Goal: Navigation & Orientation: Understand site structure

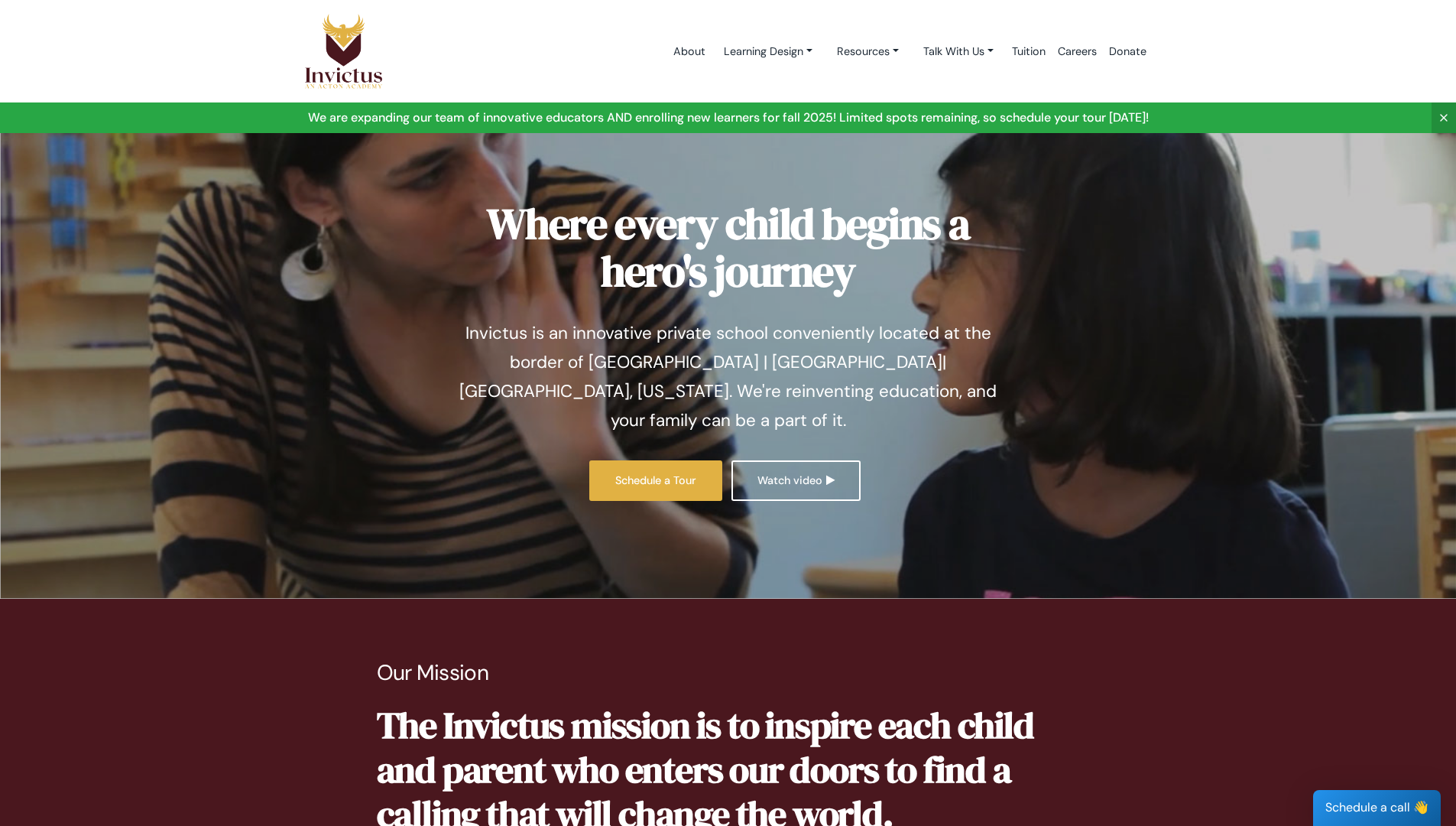
scroll to position [5549, 0]
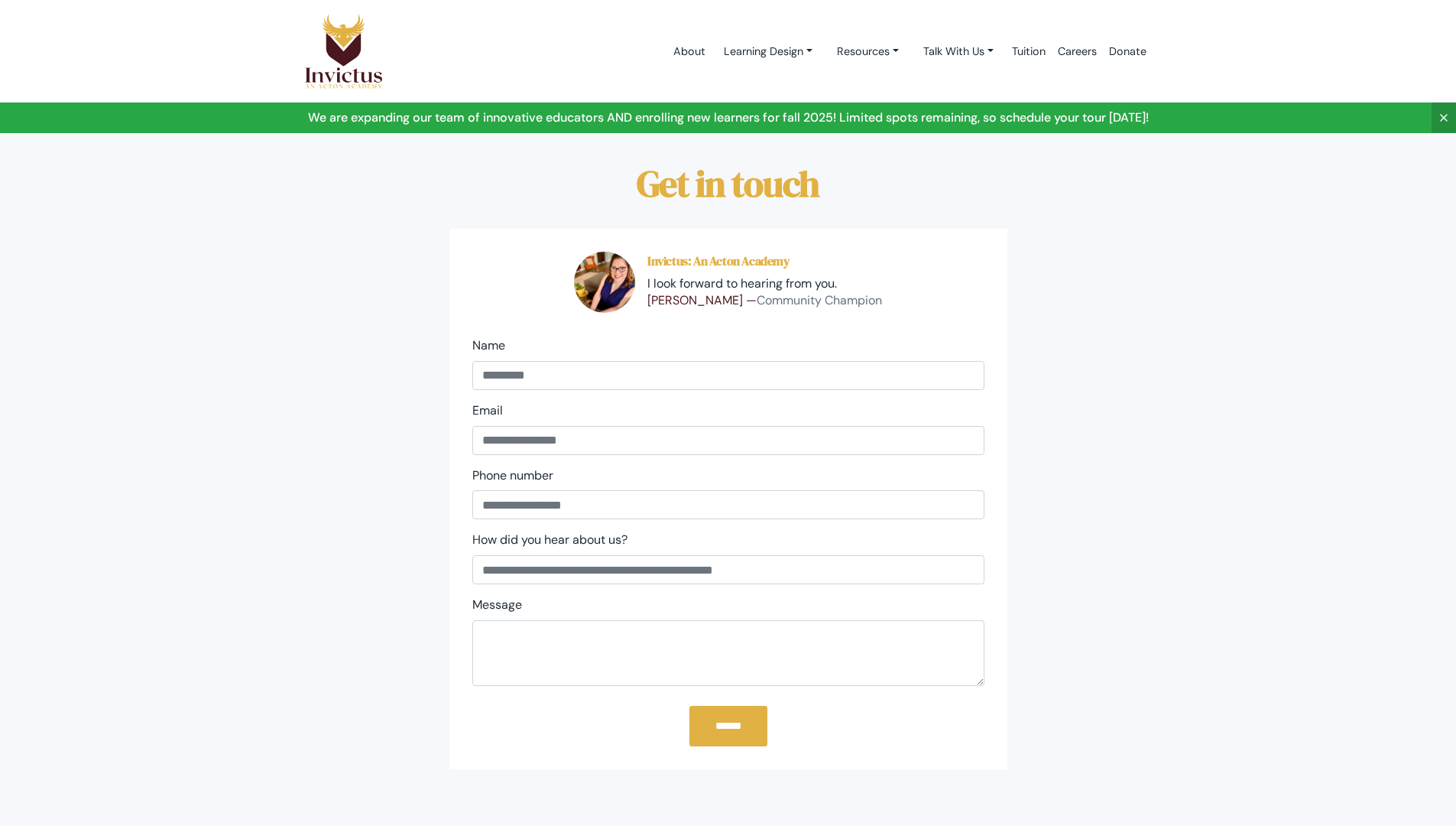
scroll to position [470, 0]
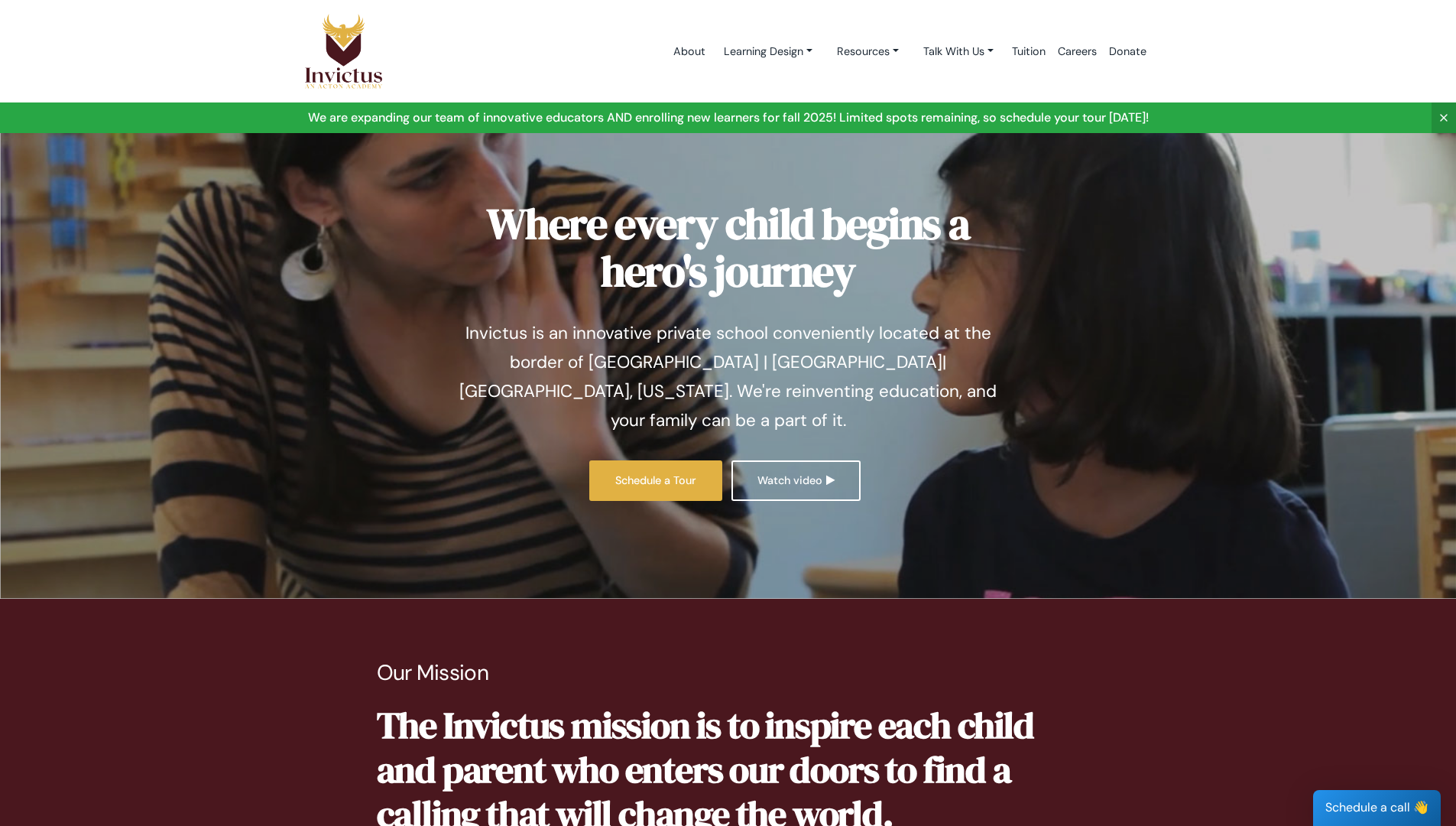
scroll to position [5549, 0]
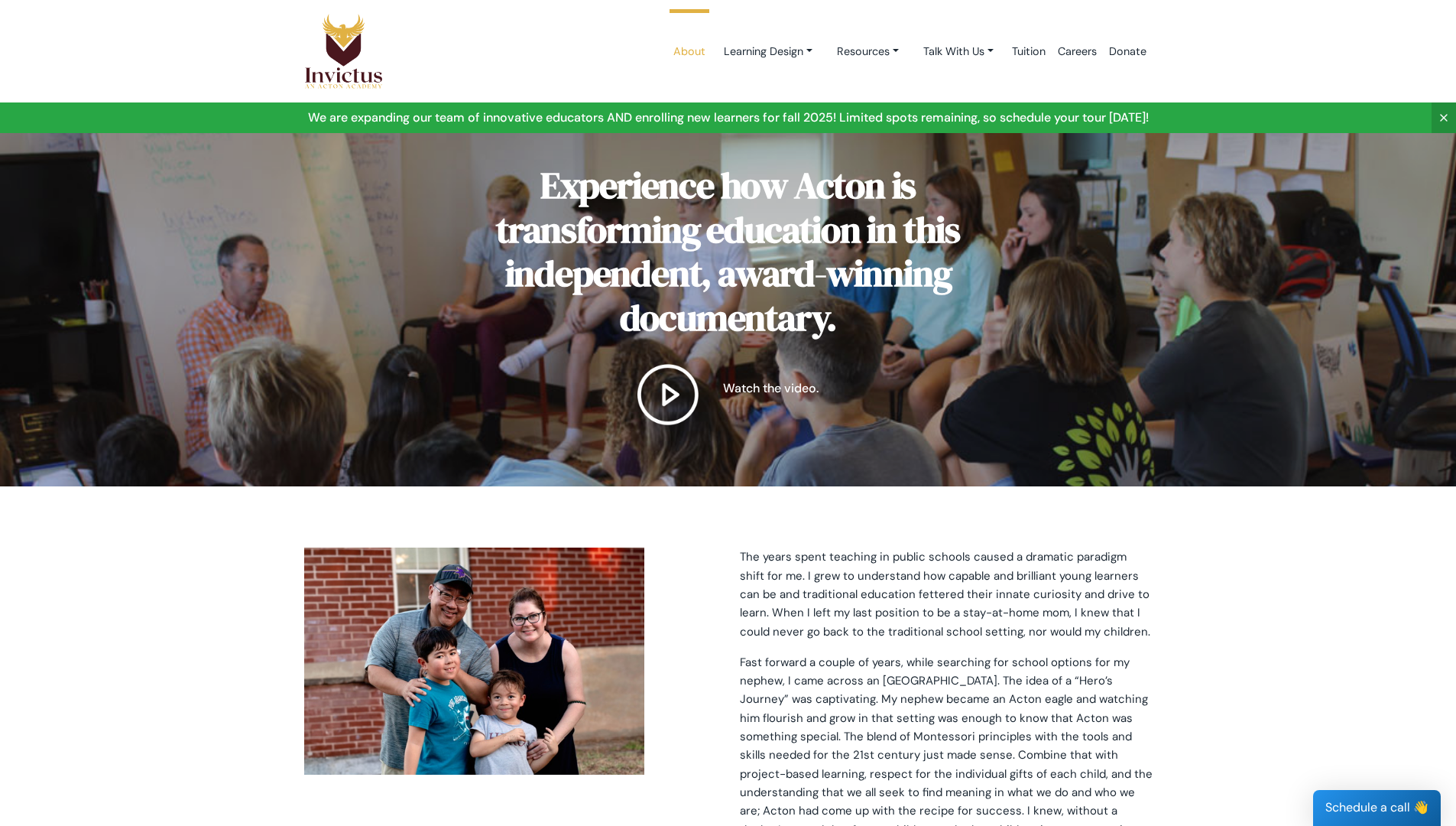
scroll to position [3710, 0]
